Goal: Check status: Check status

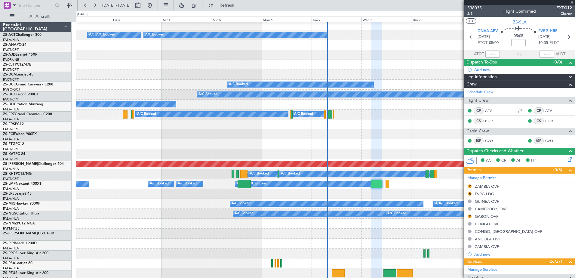
click at [155, 4] on button at bounding box center [150, 6] width 10 height 10
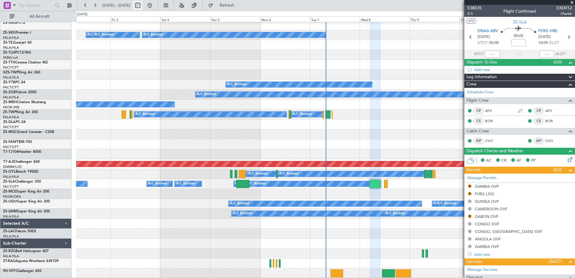
click at [143, 6] on button at bounding box center [138, 6] width 10 height 10
select select "10"
select select "2025"
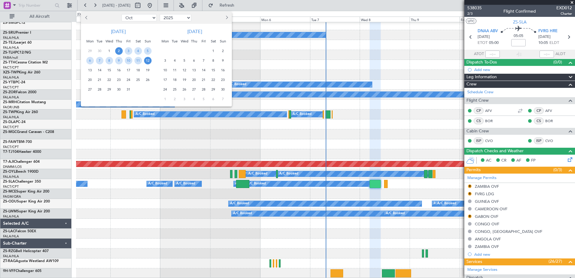
click at [228, 19] on button "Next month" at bounding box center [226, 18] width 7 height 10
click at [195, 50] on span "1" at bounding box center [195, 51] width 8 height 8
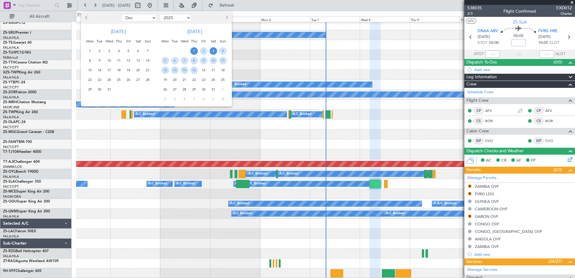
drag, startPoint x: 216, startPoint y: 52, endPoint x: 260, endPoint y: 64, distance: 45.3
click at [217, 51] on span "3" at bounding box center [214, 51] width 8 height 8
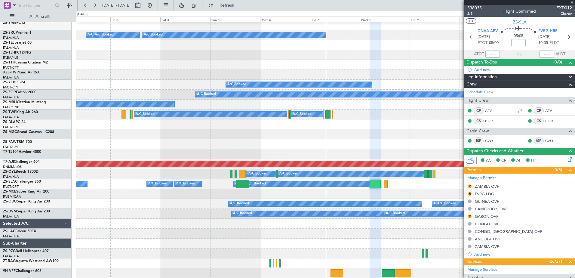
select select "1"
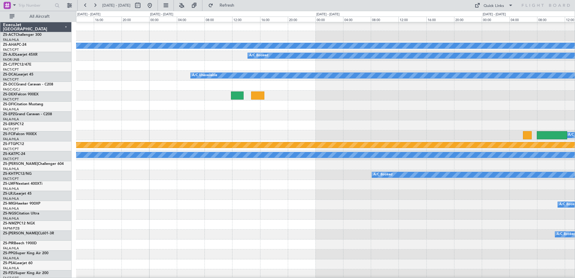
scroll to position [0, 0]
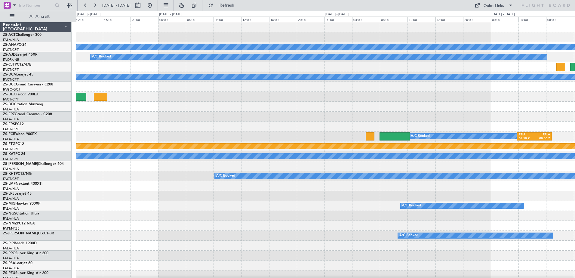
click at [247, 113] on div "A/C Unavailable A/C Booked A/C Unavailable A/C Booked A/C Booked FSIA 03:50 Z F…" at bounding box center [325, 270] width 499 height 497
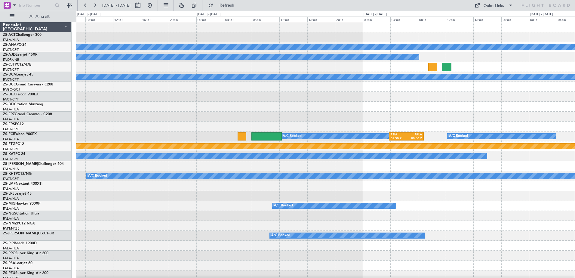
click at [359, 107] on div at bounding box center [325, 107] width 499 height 10
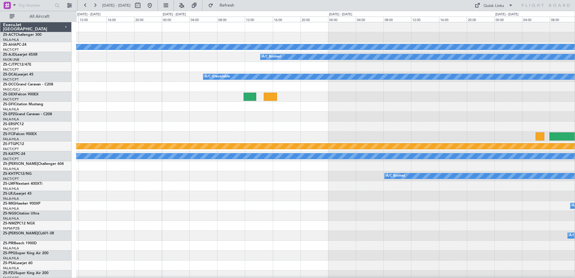
click at [453, 117] on div "A/C Unavailable A/C Booked A/C Unavailable A/C Booked A/C Booked FSIA 03:50 Z F…" at bounding box center [325, 270] width 499 height 497
